Goal: Transaction & Acquisition: Purchase product/service

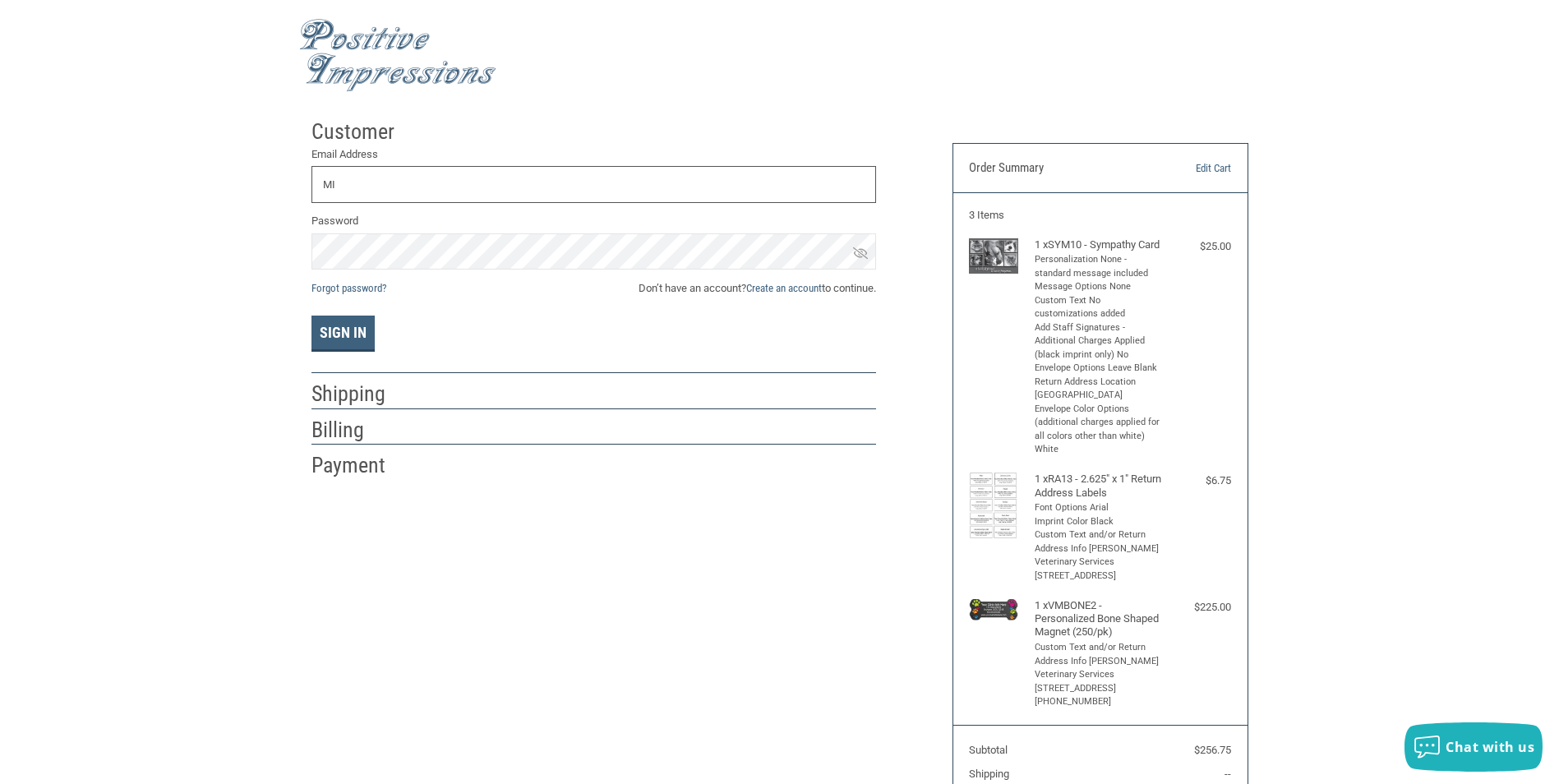
type input "M"
click at [779, 289] on link "Create an account" at bounding box center [784, 288] width 76 height 12
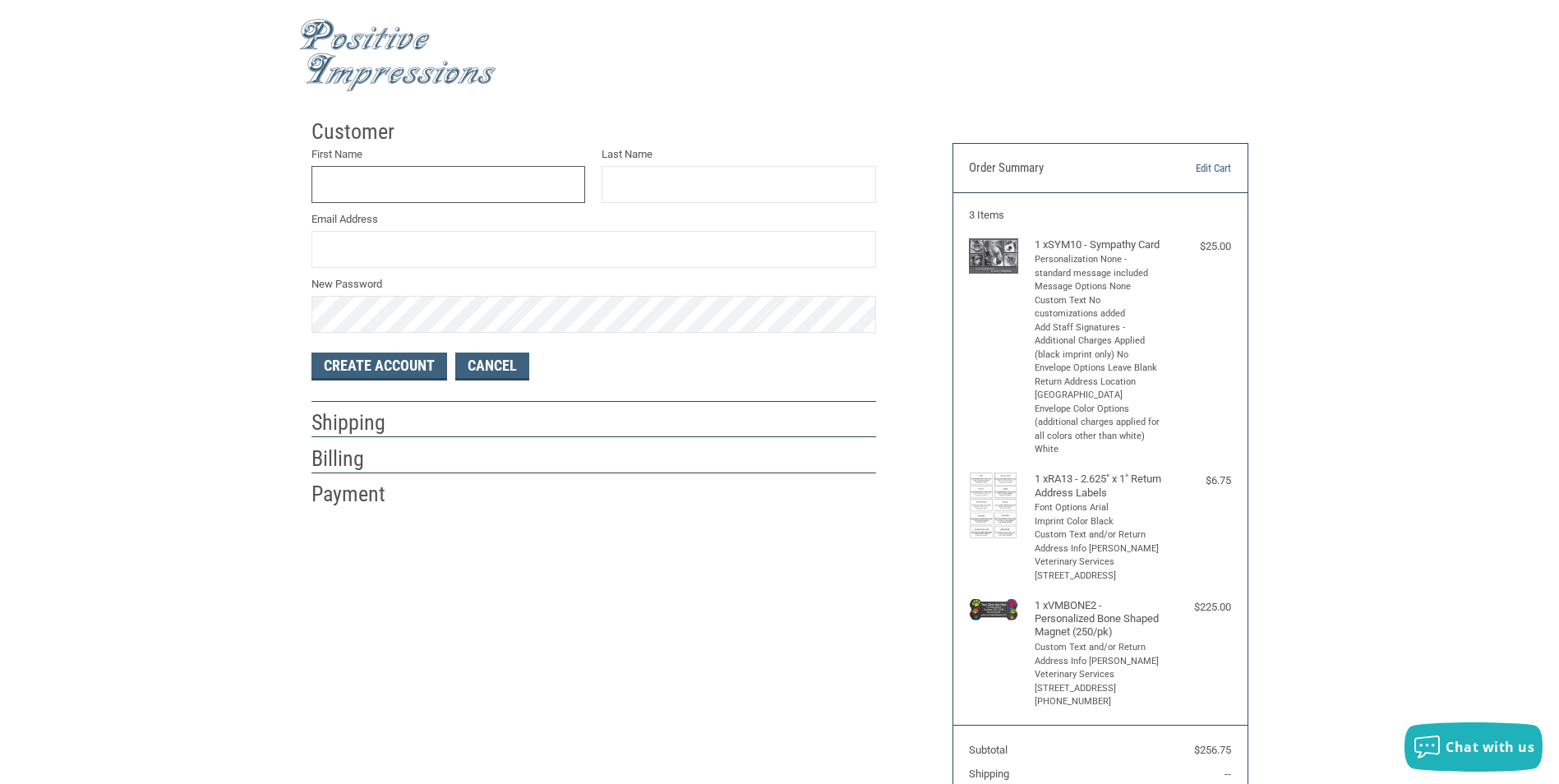
click at [361, 182] on input "First Name" at bounding box center [449, 184] width 274 height 37
type input "[PERSON_NAME]"
type input "[EMAIL_ADDRESS][DOMAIN_NAME]"
click at [372, 372] on button "Create Account" at bounding box center [379, 367] width 135 height 28
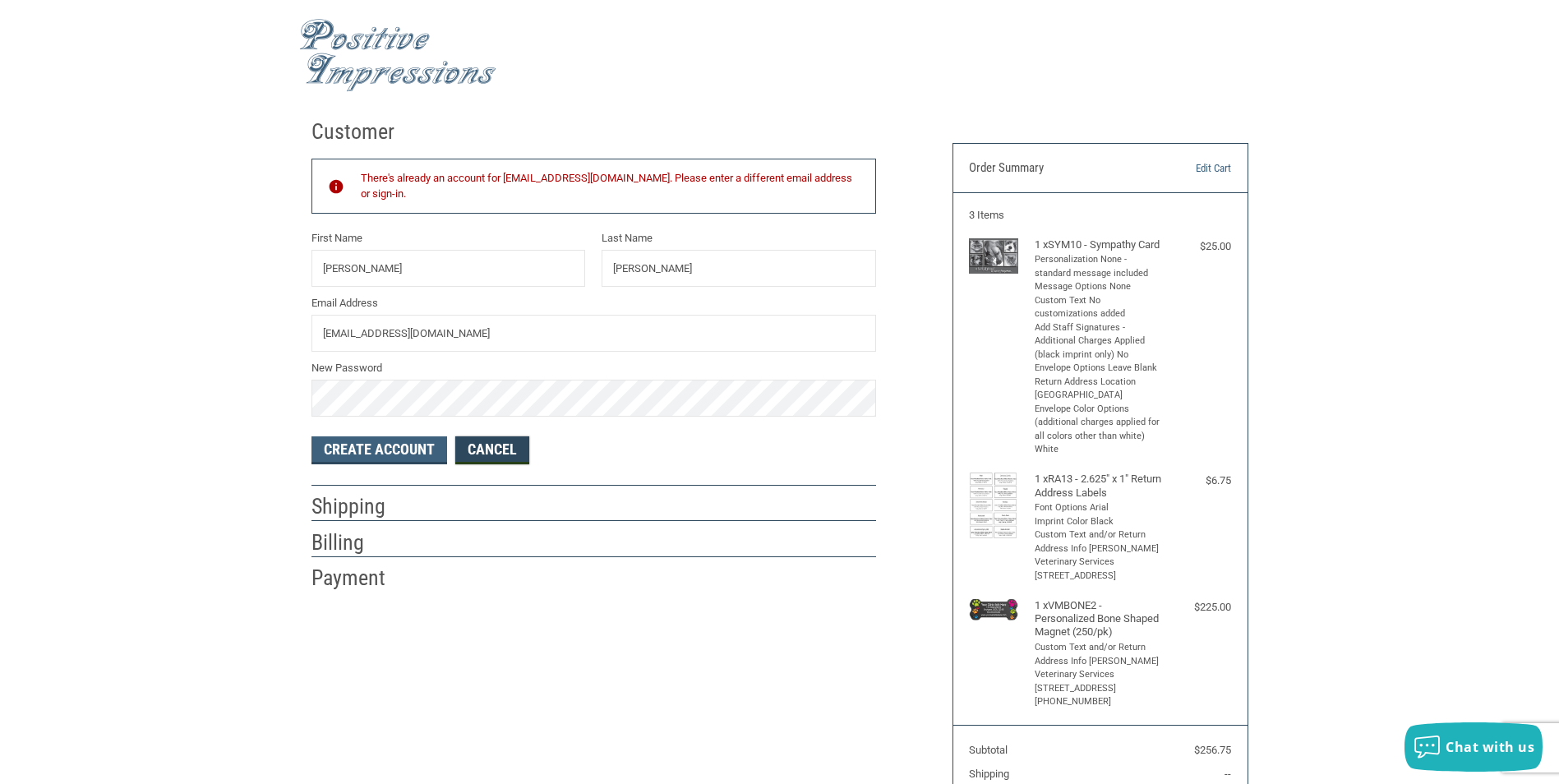
click at [492, 447] on link "Cancel" at bounding box center [493, 450] width 74 height 28
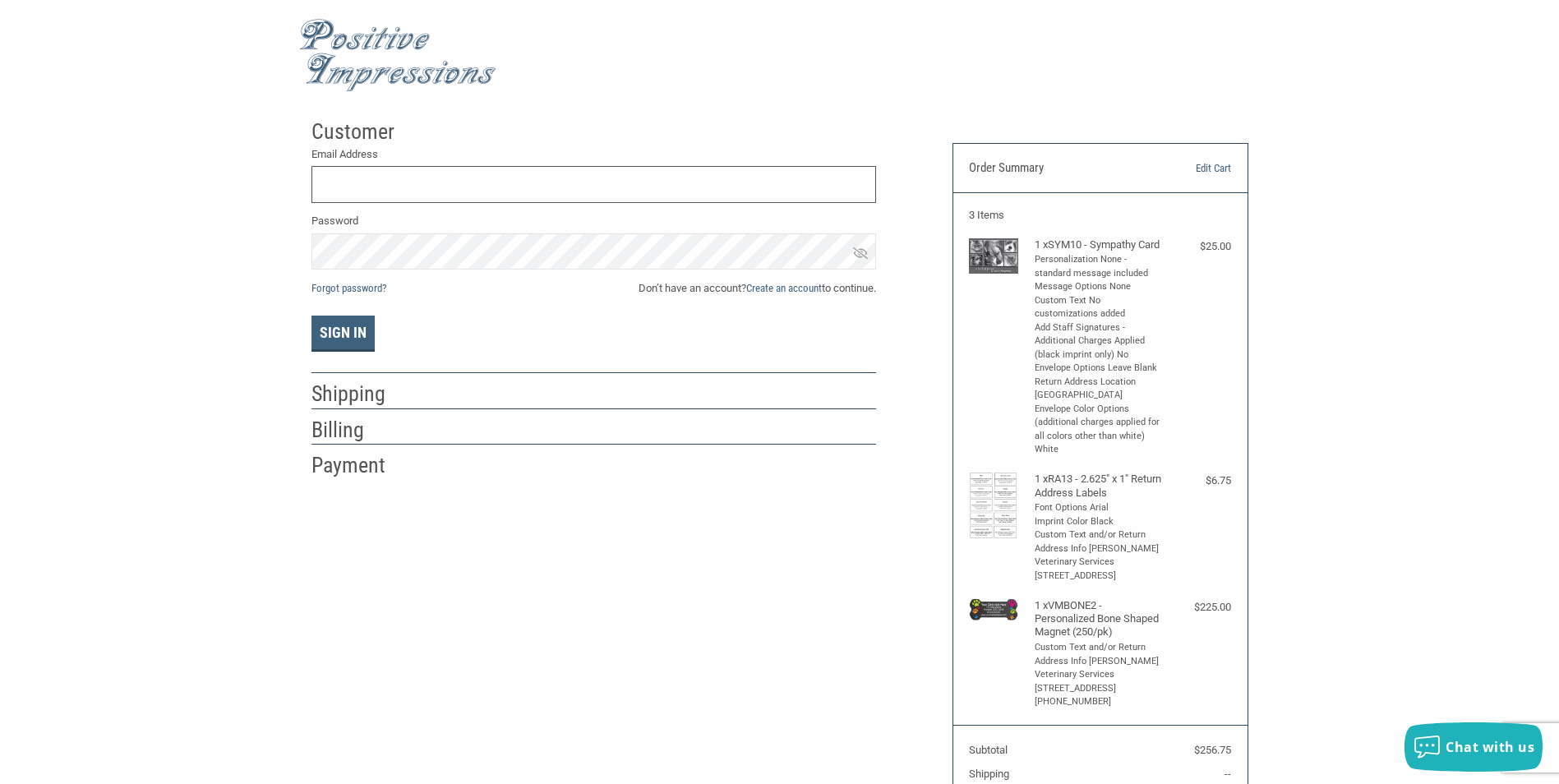
click at [357, 188] on input "Email Address" at bounding box center [594, 184] width 564 height 37
type input "[EMAIL_ADDRESS][DOMAIN_NAME]"
click at [344, 326] on button "Sign In" at bounding box center [343, 334] width 63 height 36
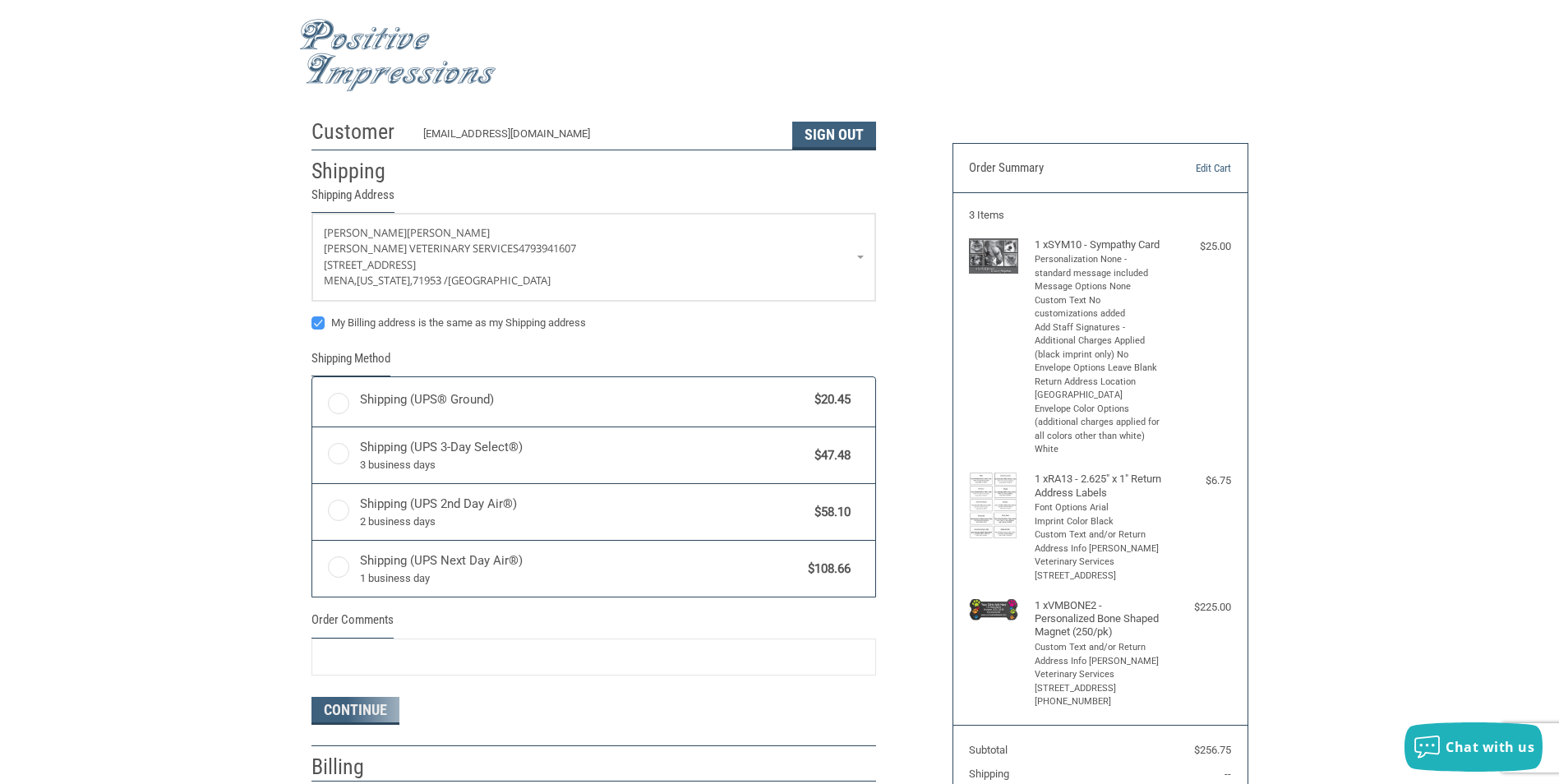
radio input "true"
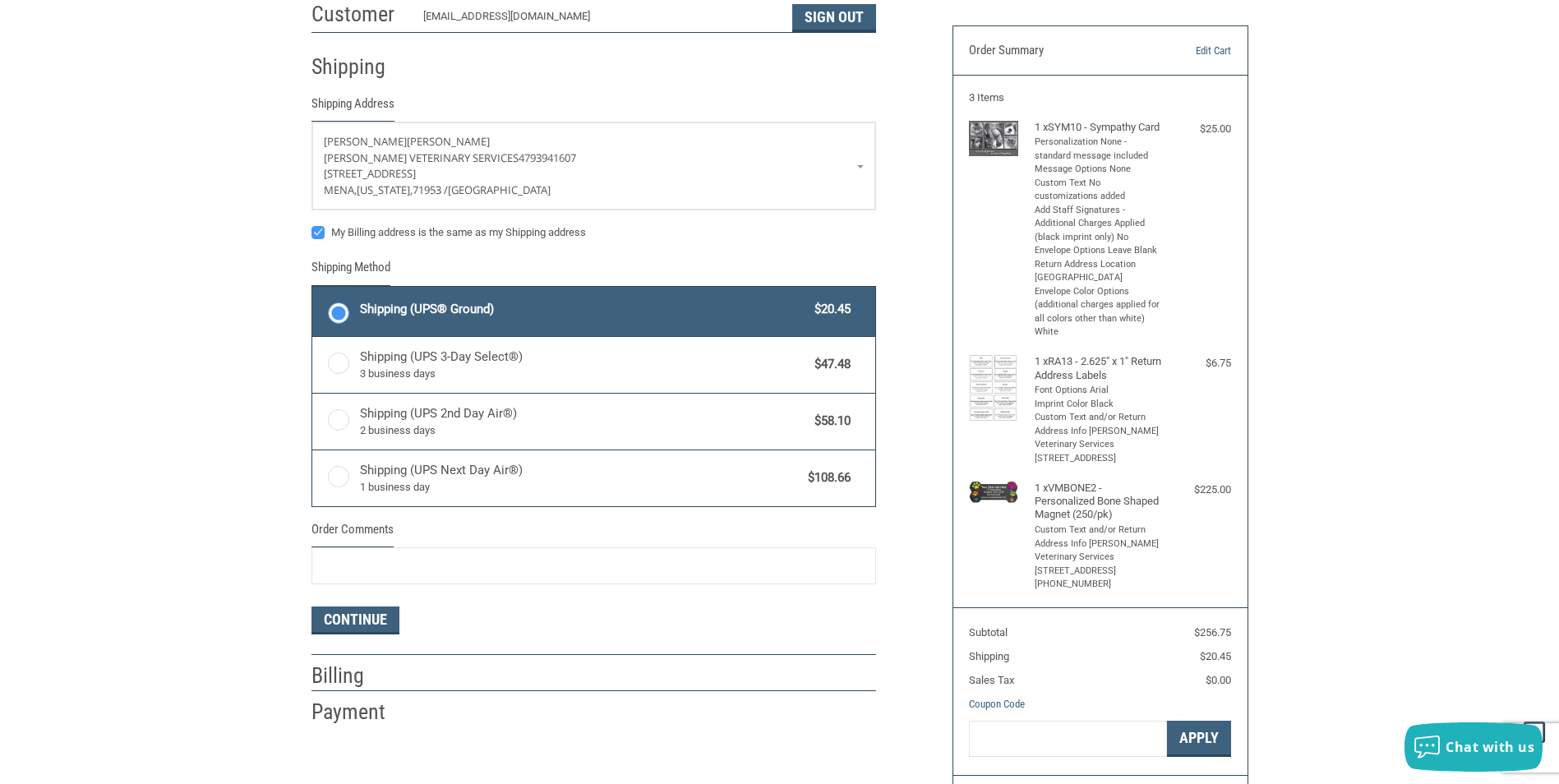
scroll to position [247, 0]
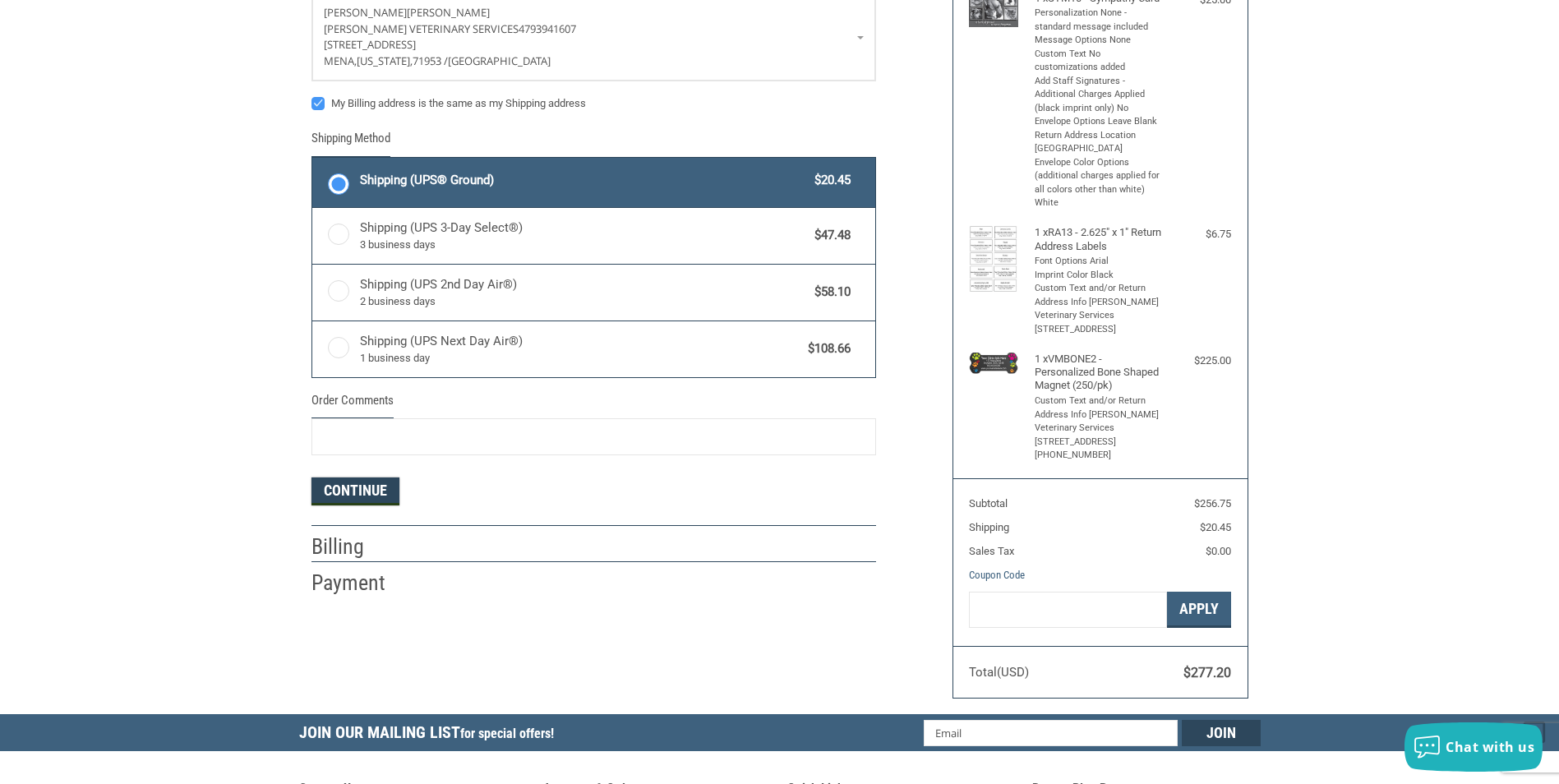
click at [360, 495] on button "Continue" at bounding box center [355, 491] width 88 height 28
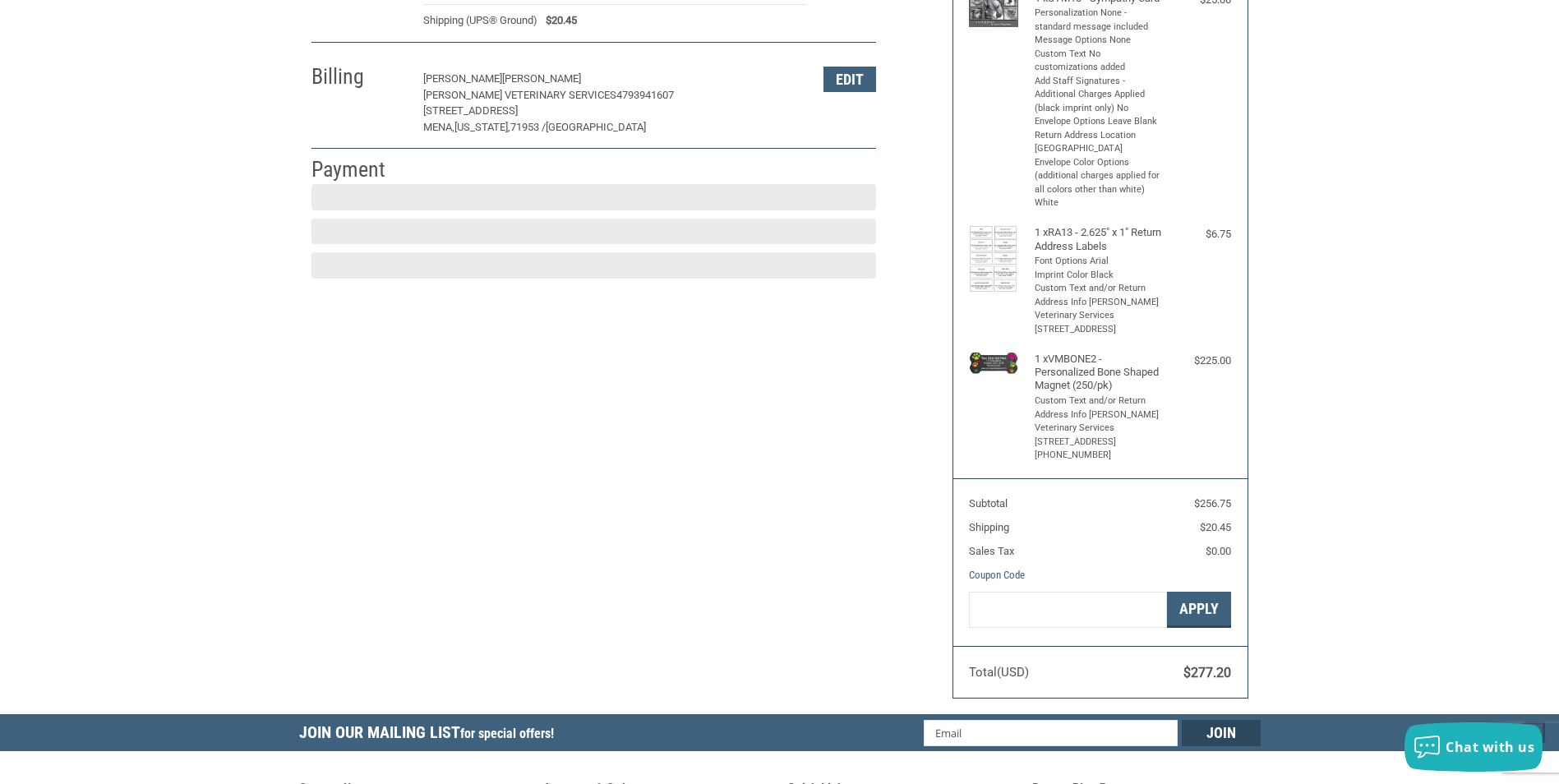
scroll to position [240, 0]
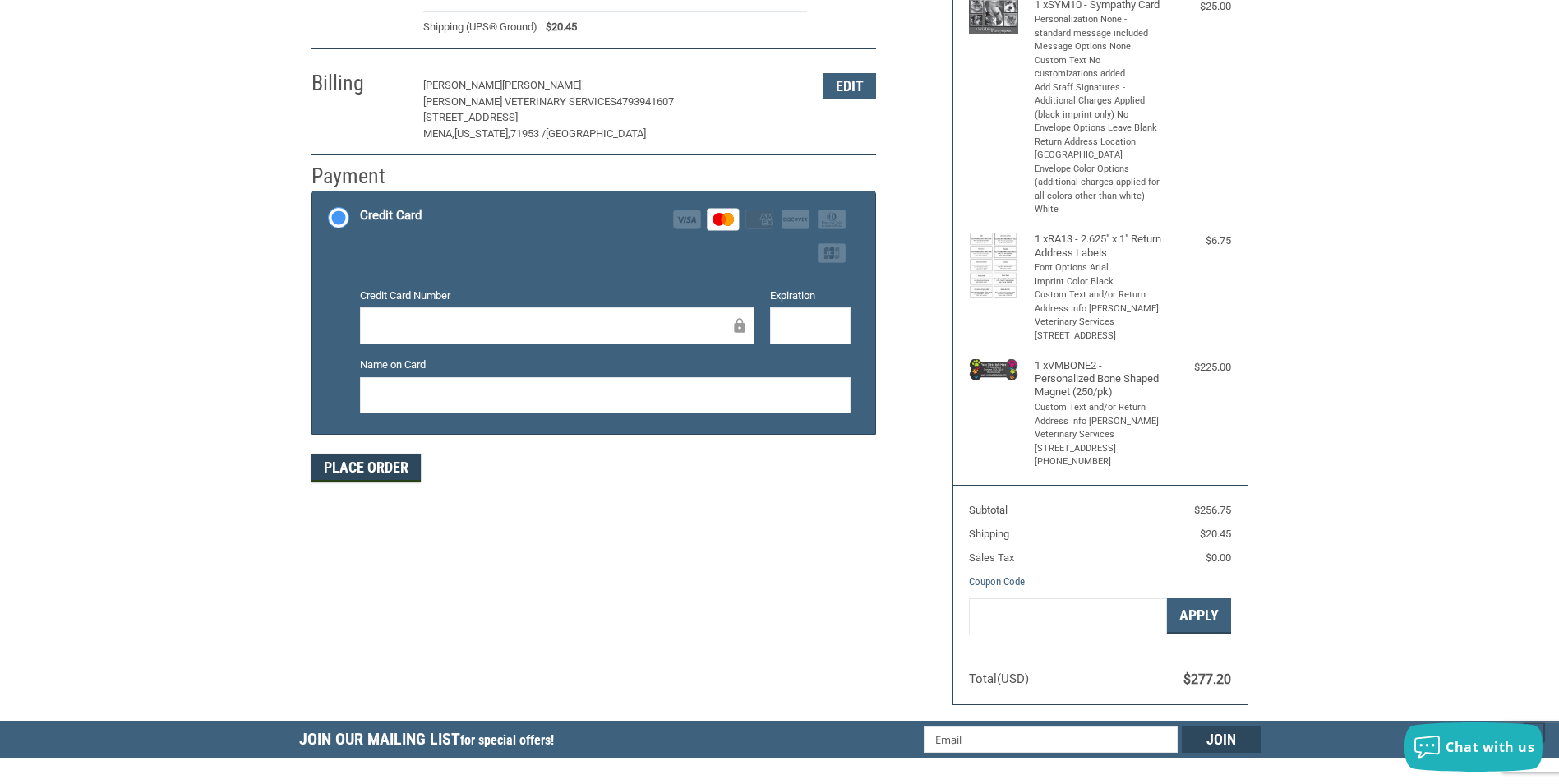
click at [391, 473] on button "Place Order" at bounding box center [366, 468] width 110 height 28
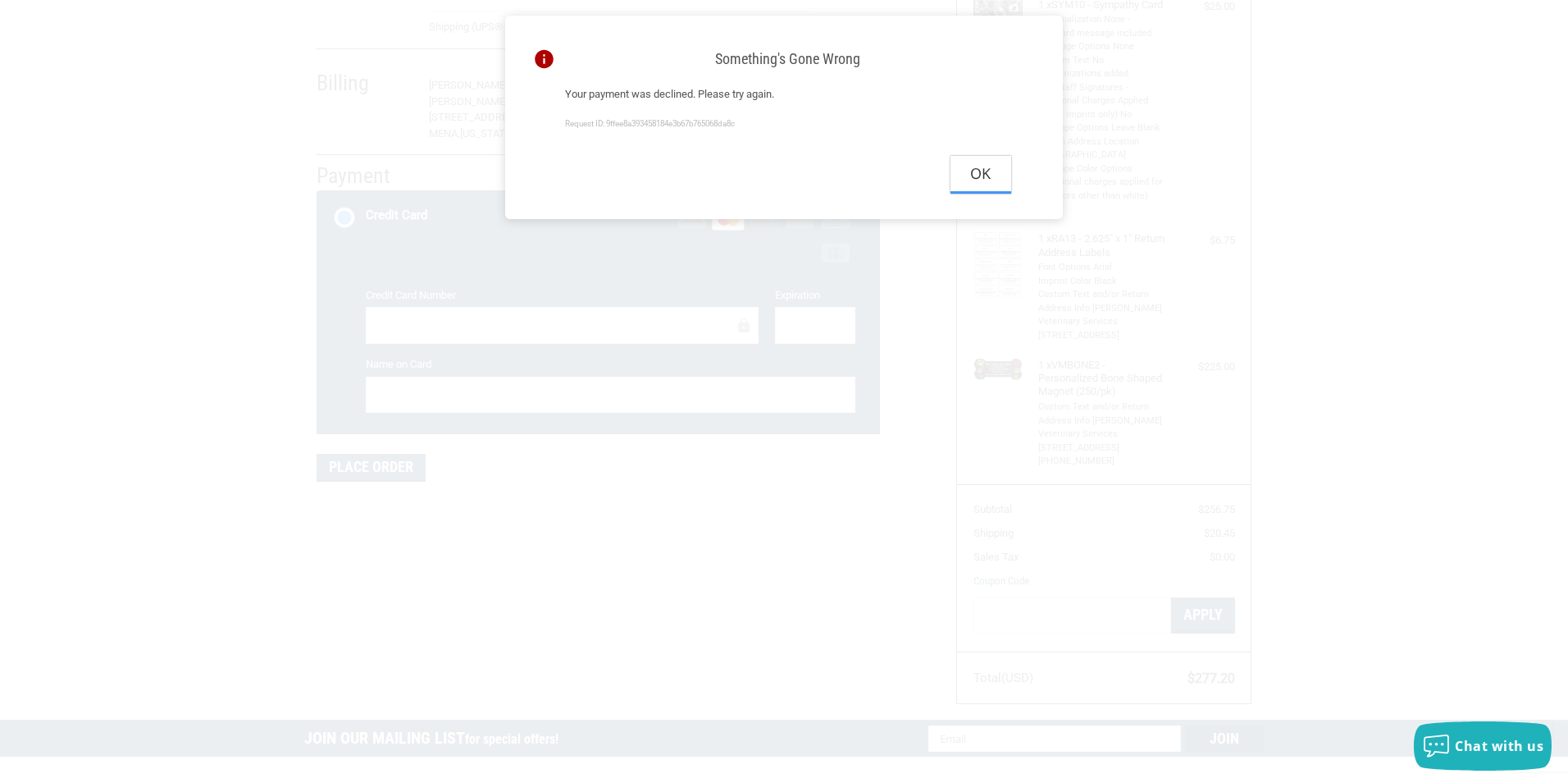
click at [974, 186] on button "Ok" at bounding box center [981, 174] width 60 height 37
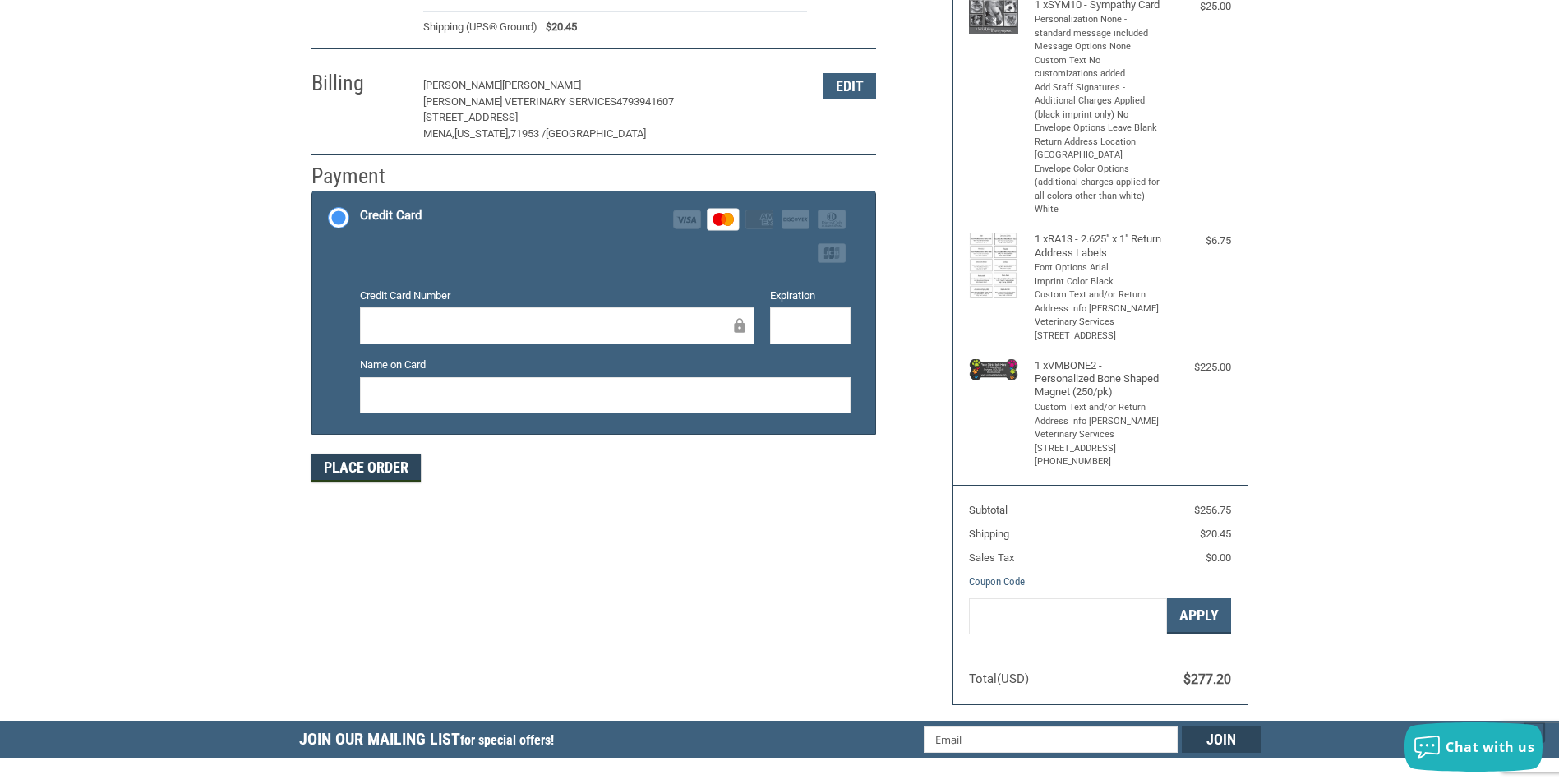
click at [374, 464] on button "Place Order" at bounding box center [366, 468] width 110 height 28
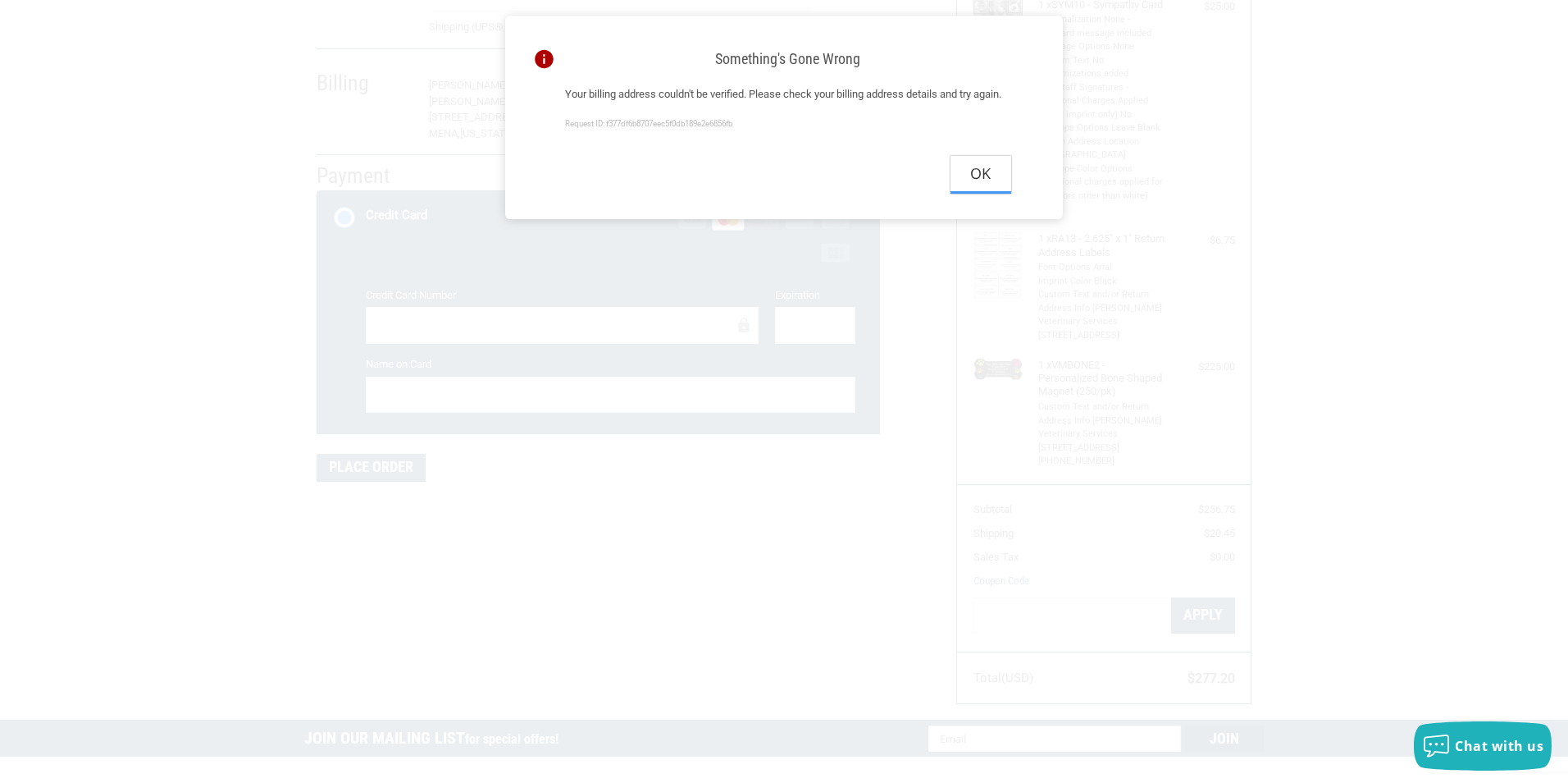
click at [978, 193] on button "Ok" at bounding box center [981, 174] width 60 height 37
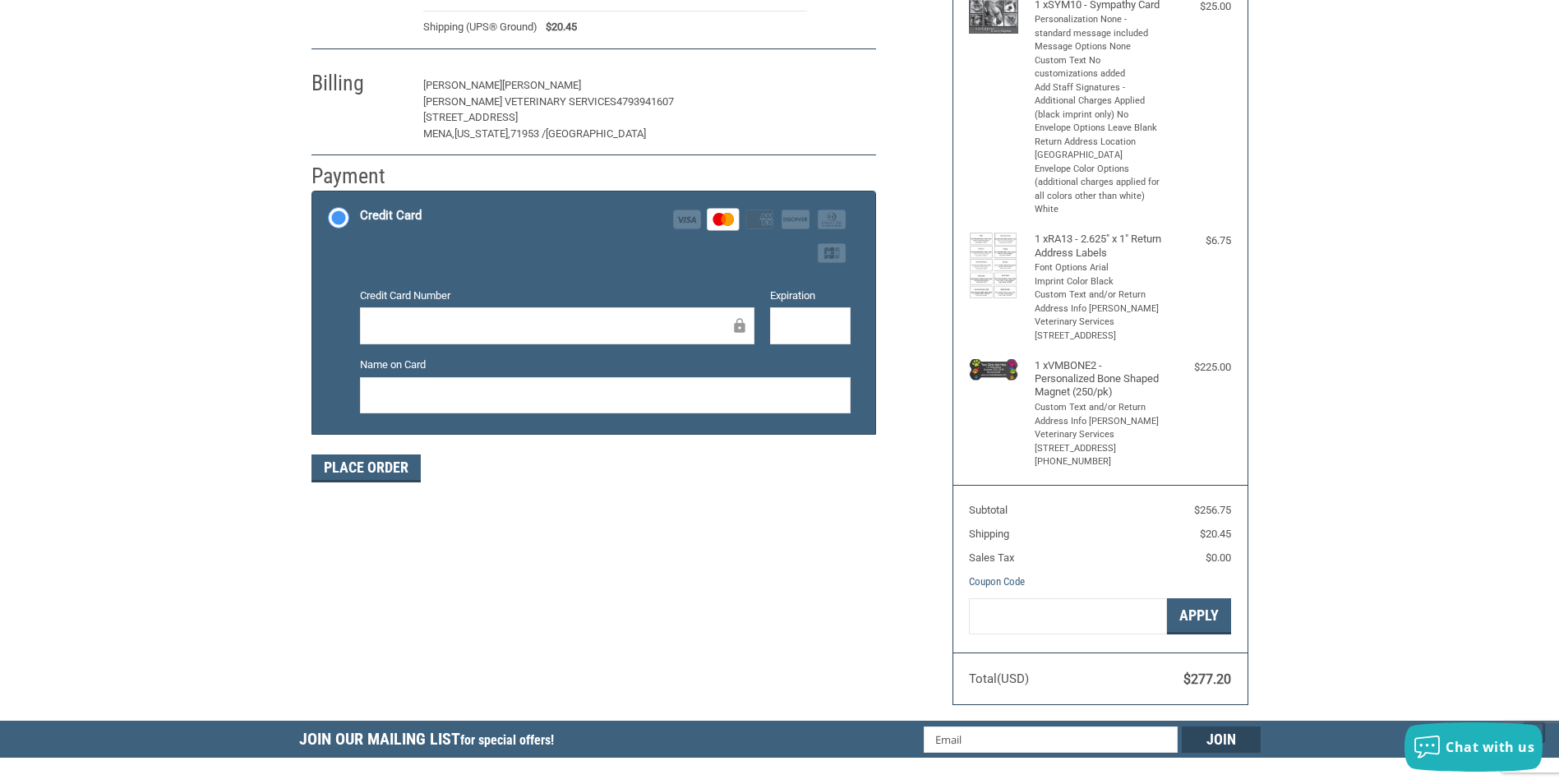
click at [847, 88] on button "Edit" at bounding box center [849, 86] width 53 height 26
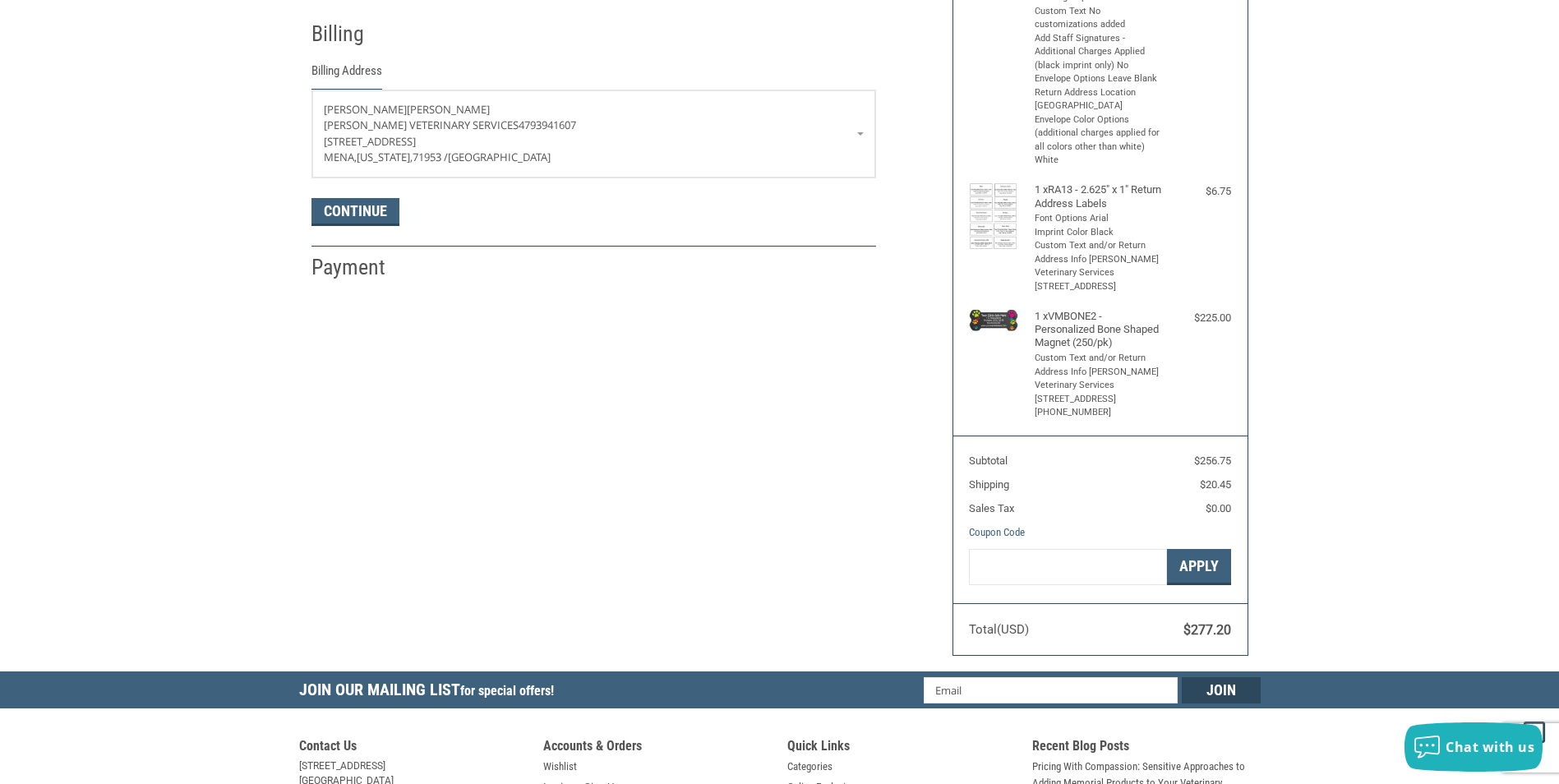
scroll to position [290, 0]
click at [860, 133] on link "[PERSON_NAME] [PERSON_NAME] Veterinary Services 4793941607 [STREET_ADDRESS][US_…" at bounding box center [594, 133] width 563 height 87
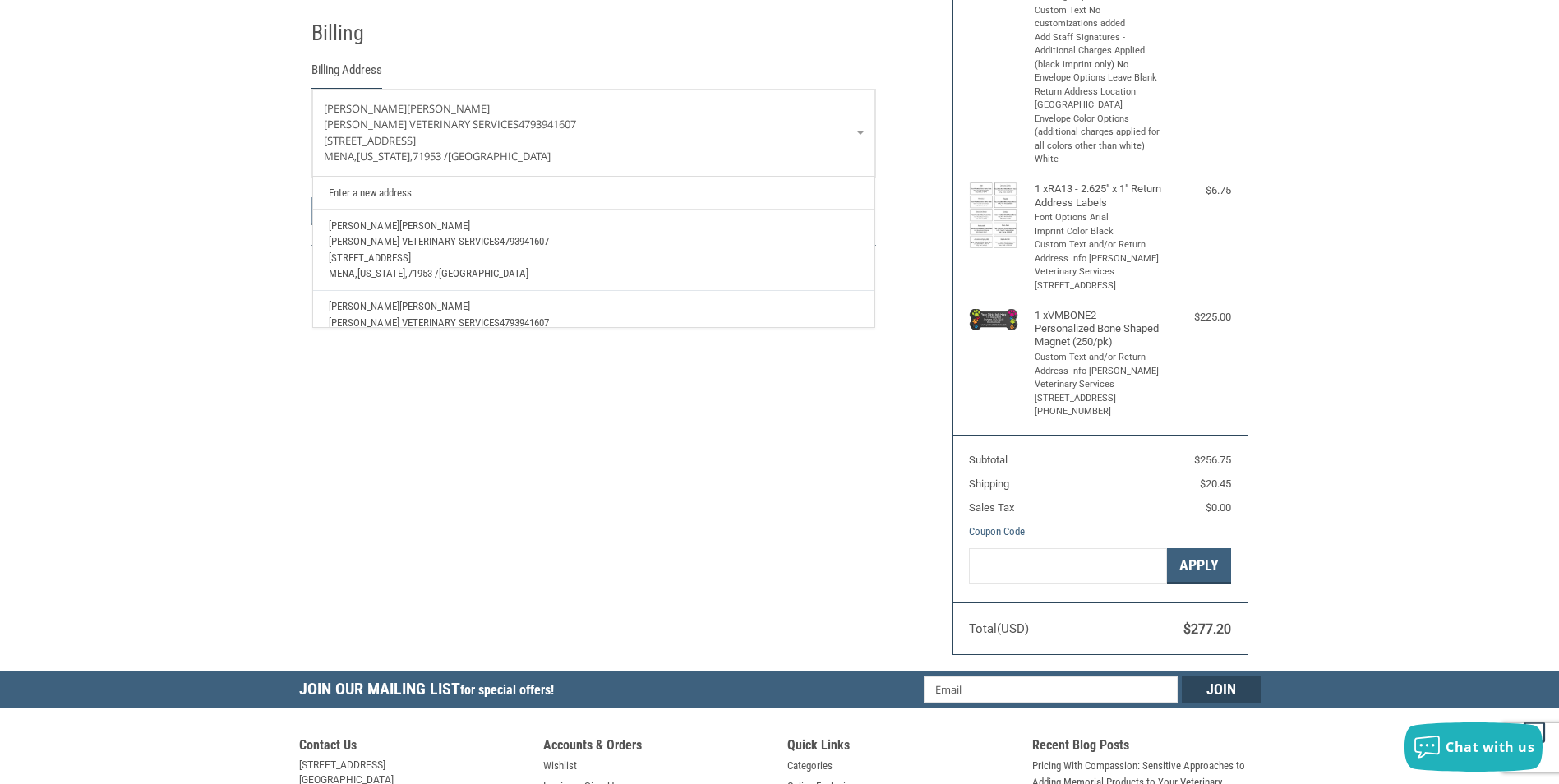
click at [399, 190] on link "Enter a new address" at bounding box center [594, 192] width 546 height 32
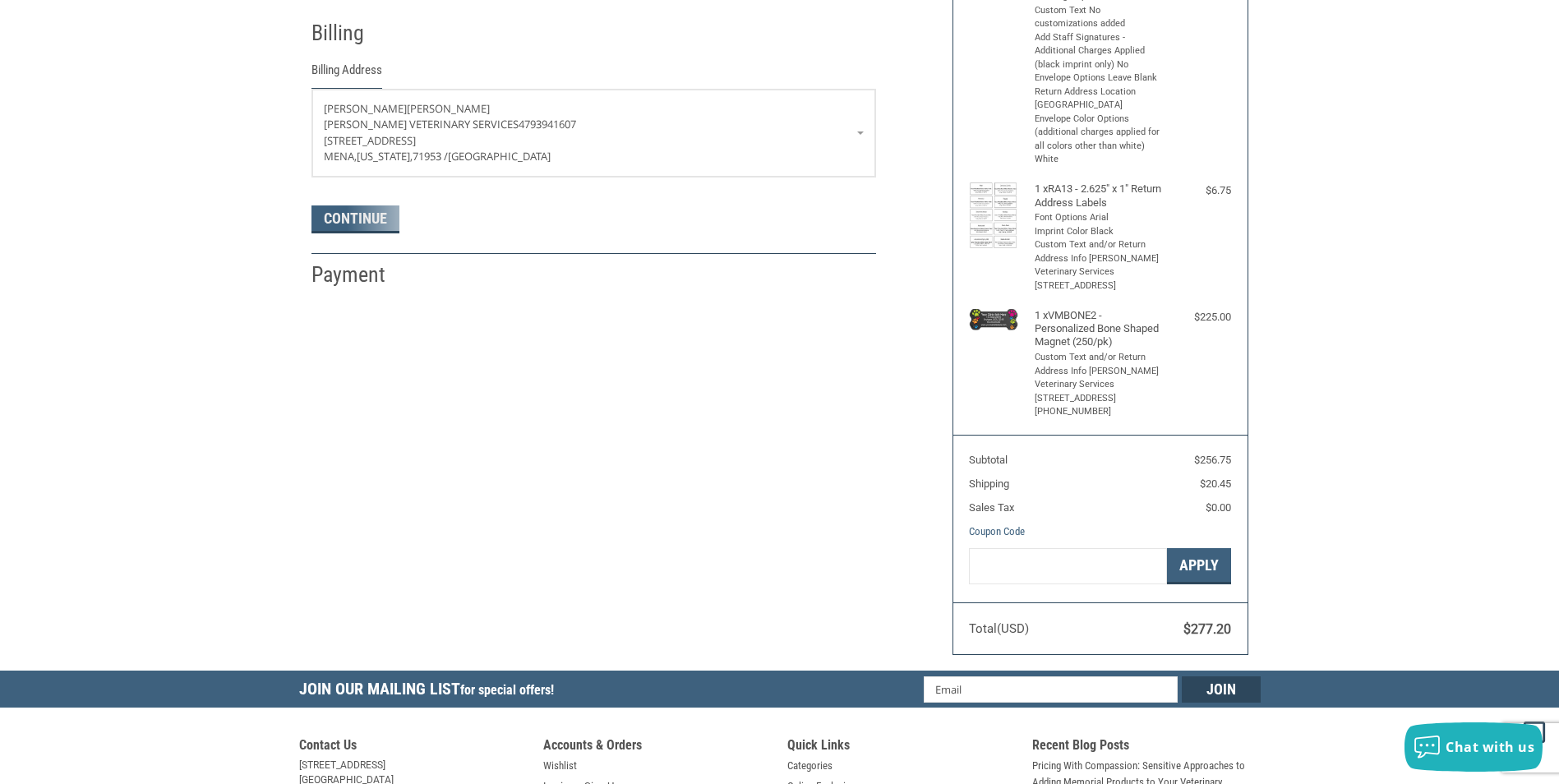
select select "US"
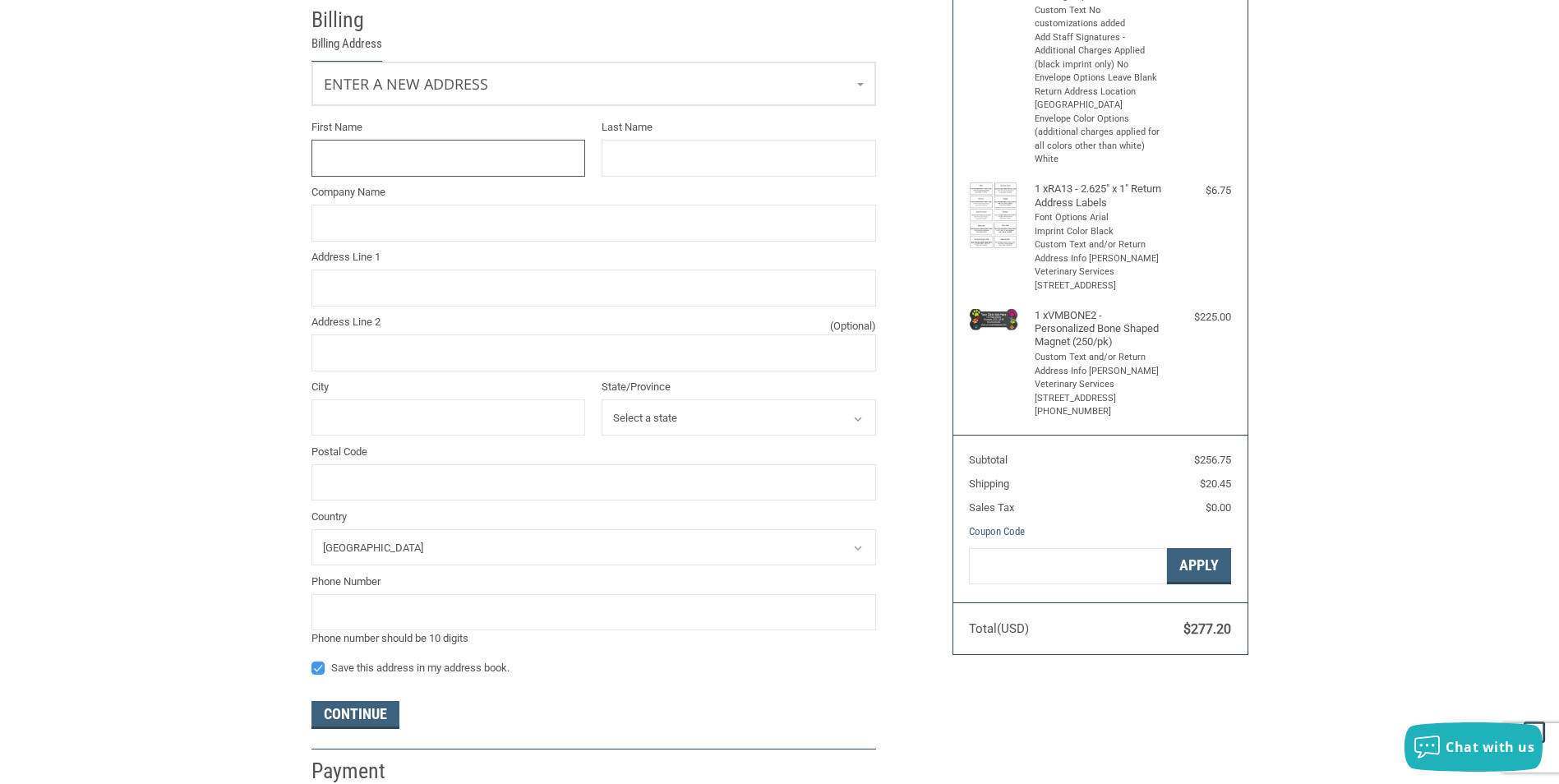
click at [379, 159] on input "First Name" at bounding box center [449, 158] width 274 height 37
type input "[PERSON_NAME]"
type input "[PERSON_NAME] Veterinary Services"
type input "PO BOX 99"
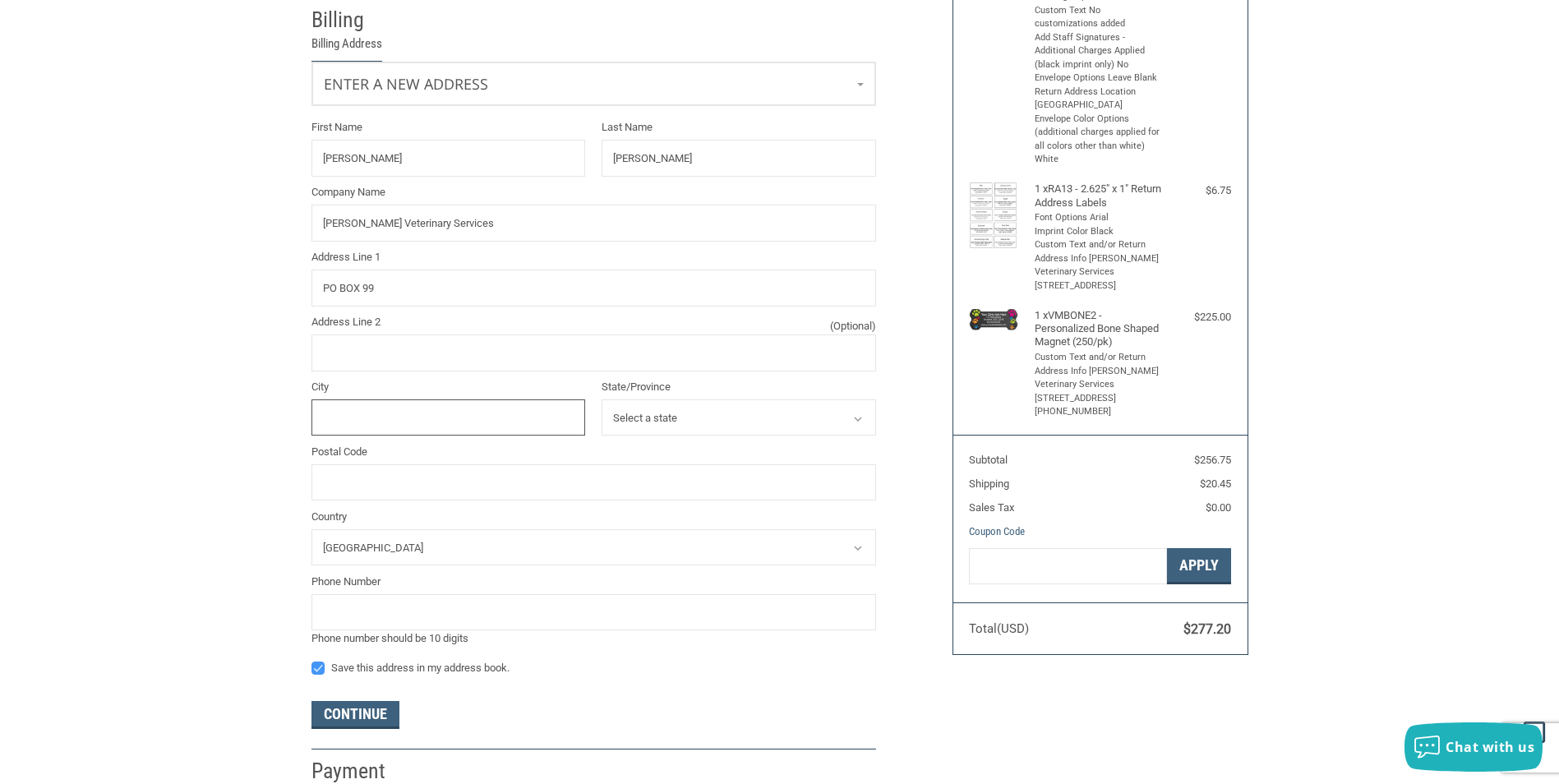
type input "Cove"
select select "AR"
type input "71937"
type input "4792434979"
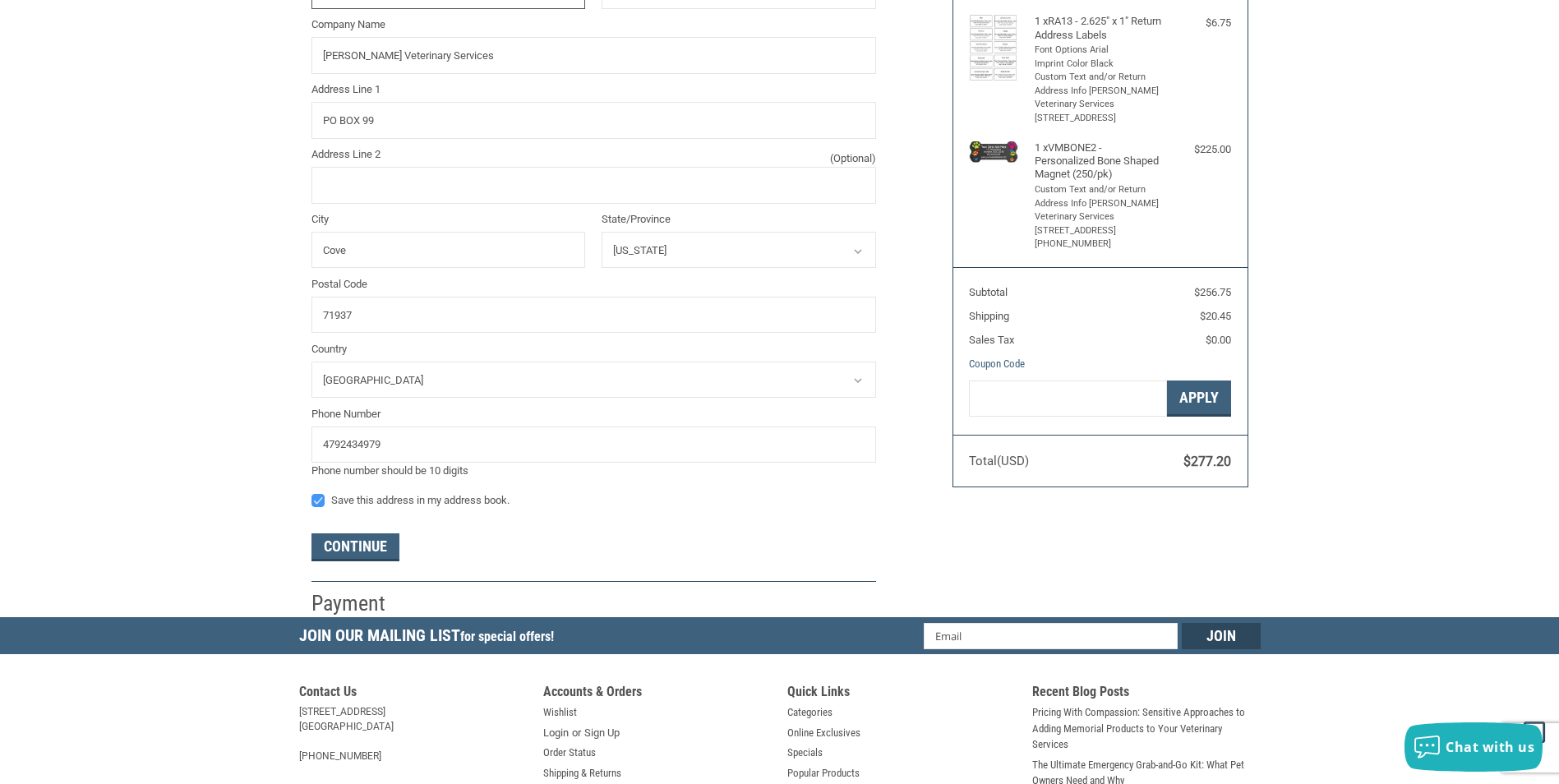
scroll to position [536, 0]
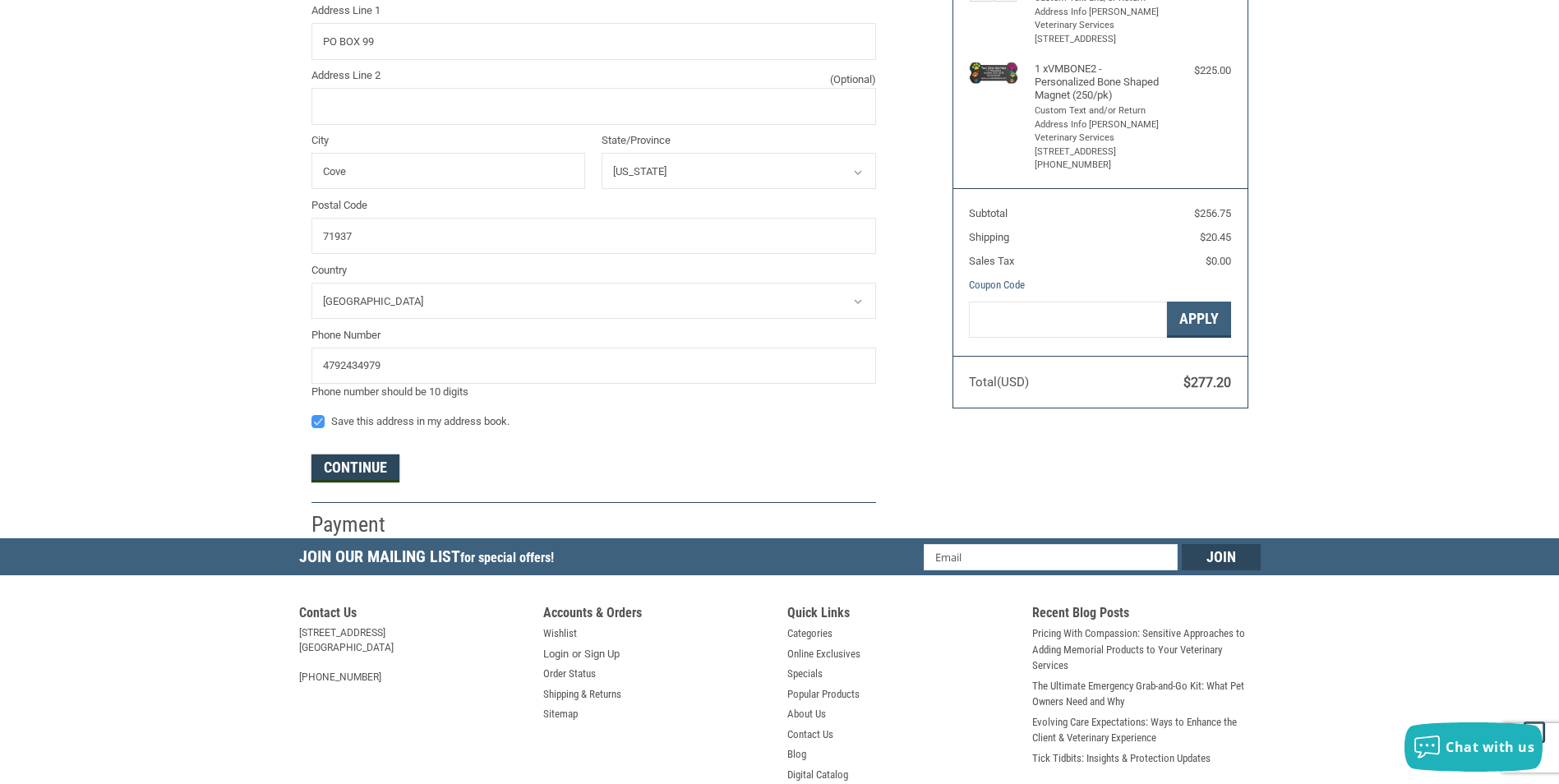
click at [358, 460] on button "Continue" at bounding box center [355, 468] width 88 height 28
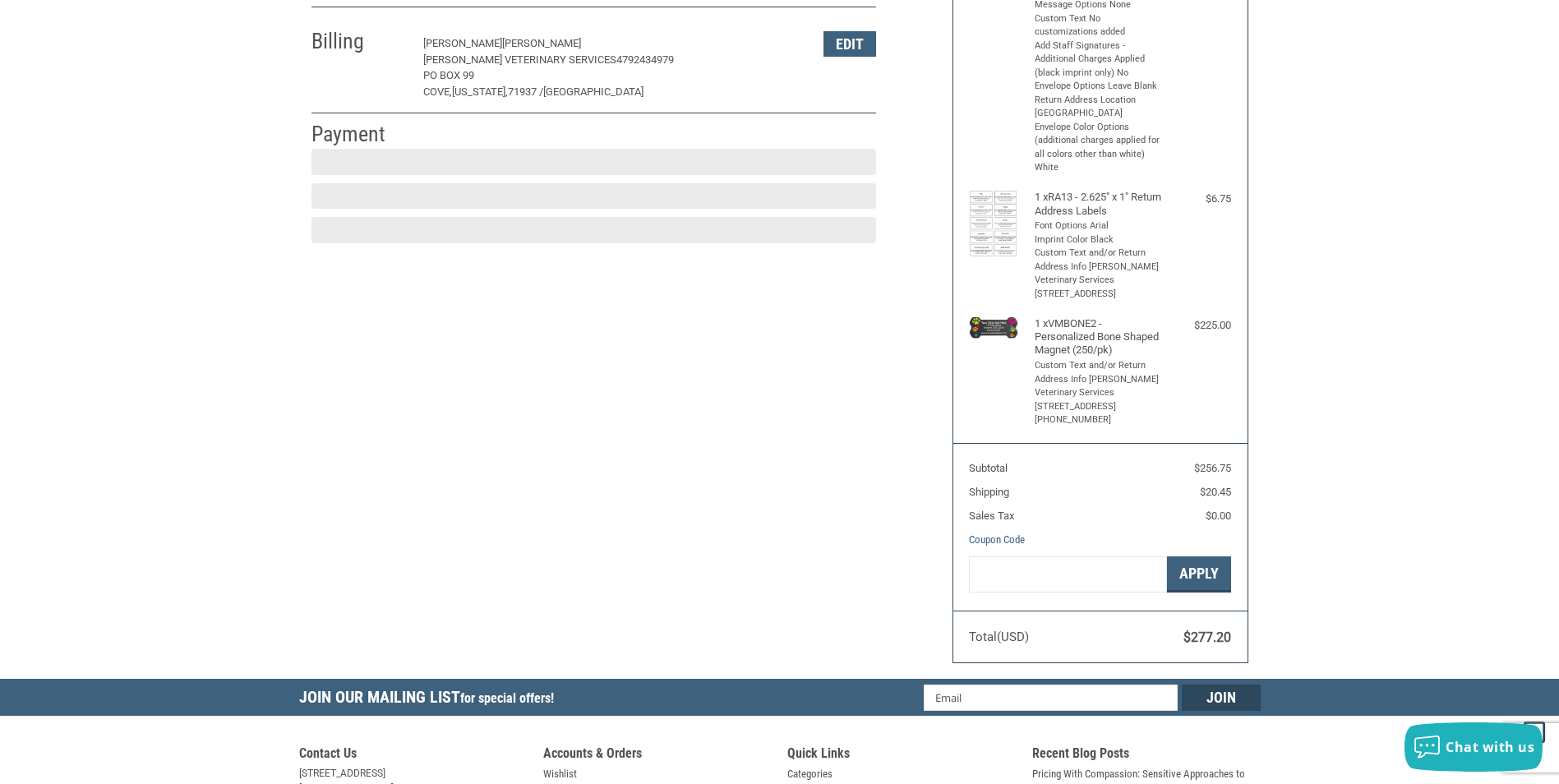
scroll to position [240, 0]
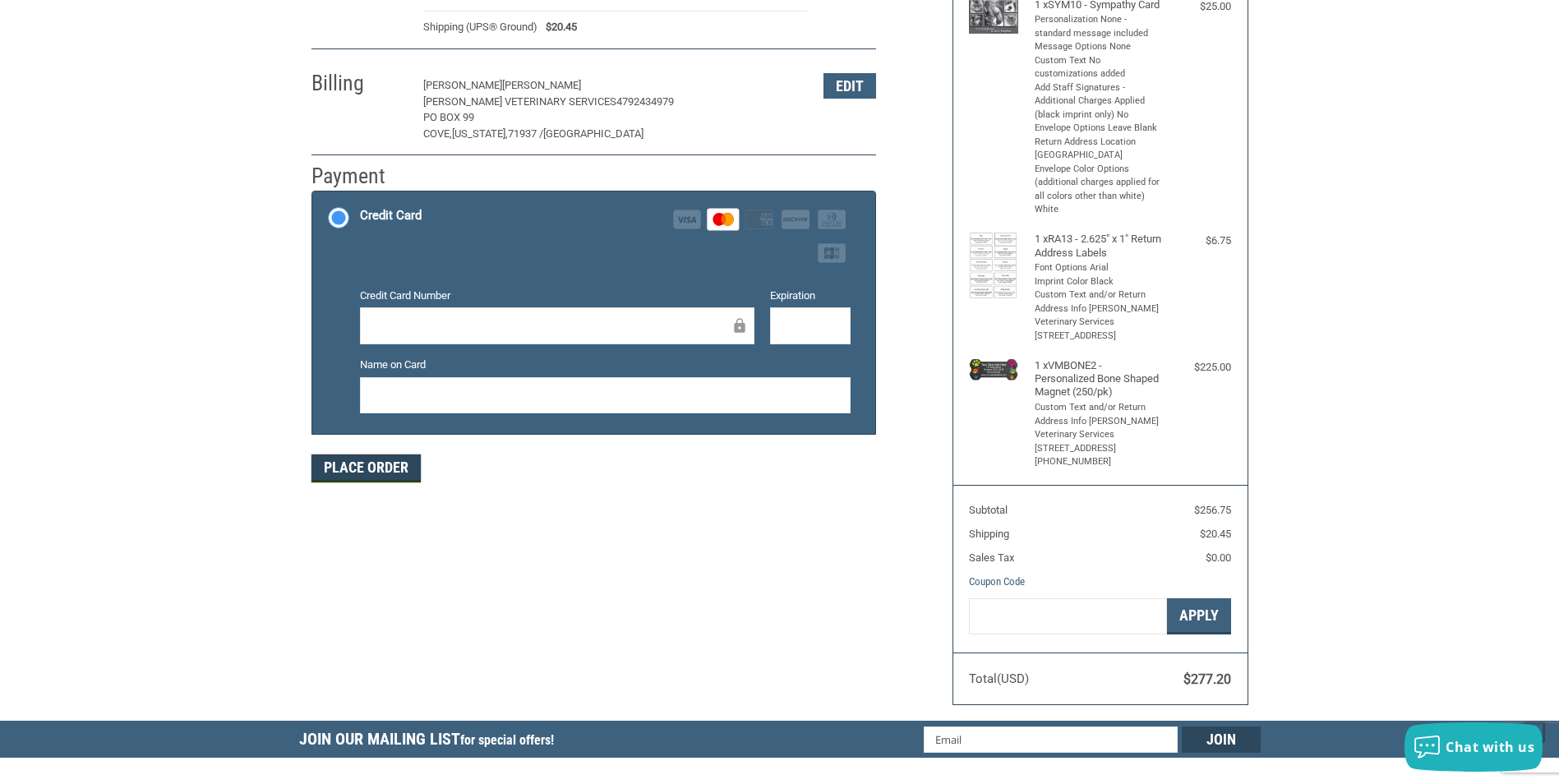
click at [384, 469] on button "Place Order" at bounding box center [366, 468] width 110 height 28
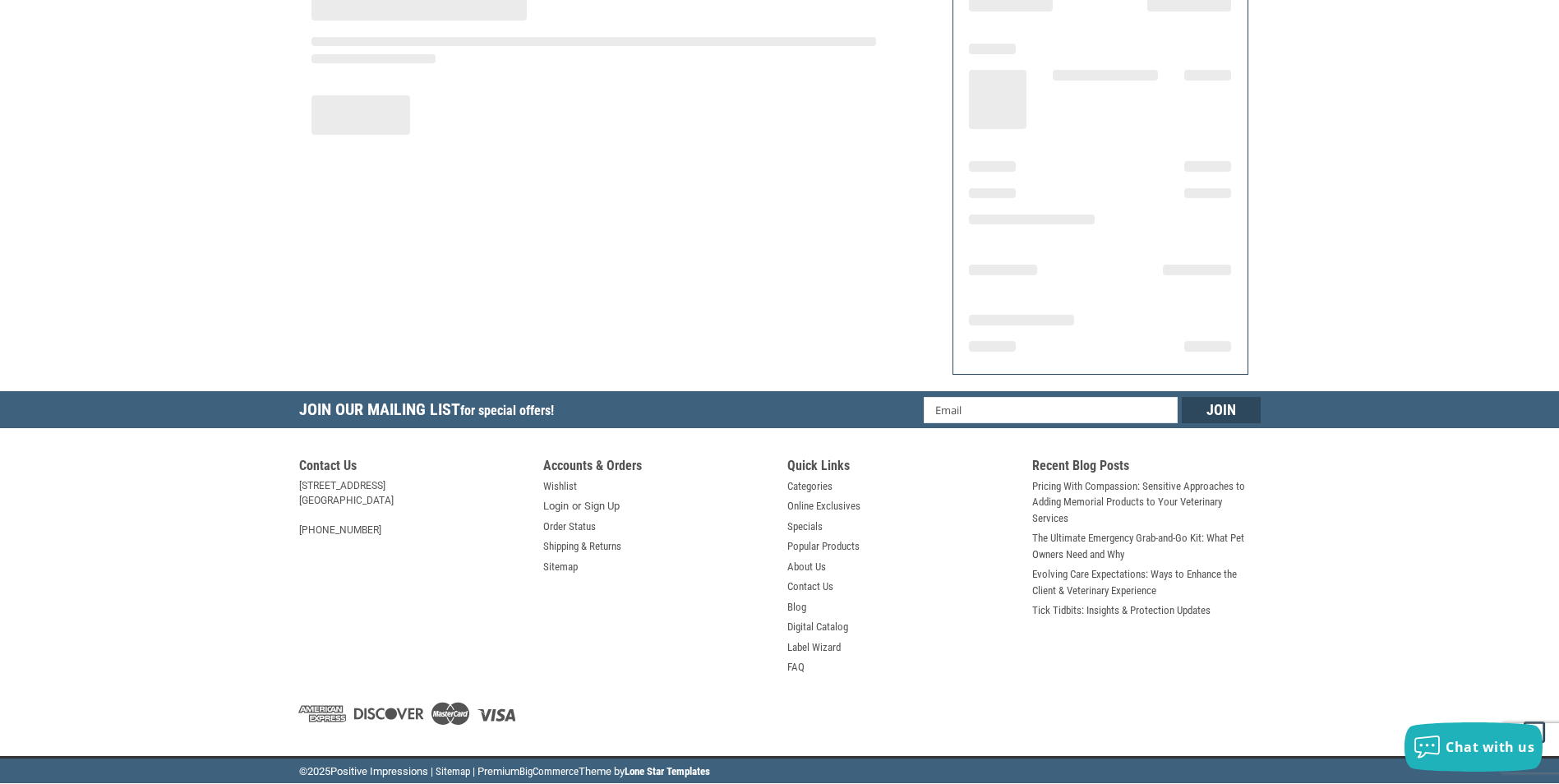
scroll to position [162, 0]
